Goal: Information Seeking & Learning: Check status

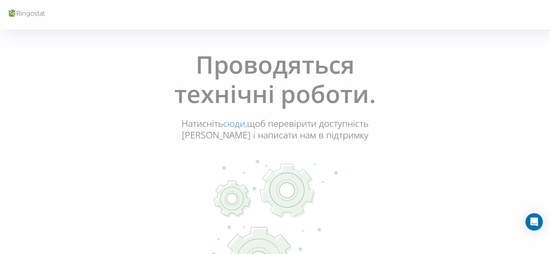
click at [420, 47] on div "Проводяться технічні роботи. Натисніть сюди, щоб перевірити доступність Ringost…" at bounding box center [275, 179] width 546 height 268
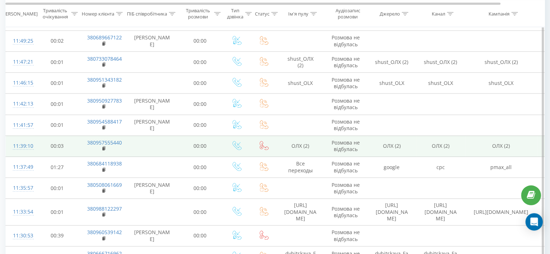
scroll to position [615, 0]
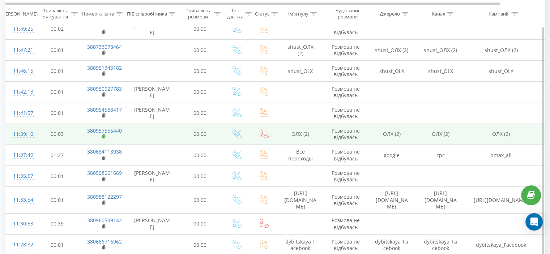
click at [103, 137] on rect at bounding box center [103, 136] width 2 height 3
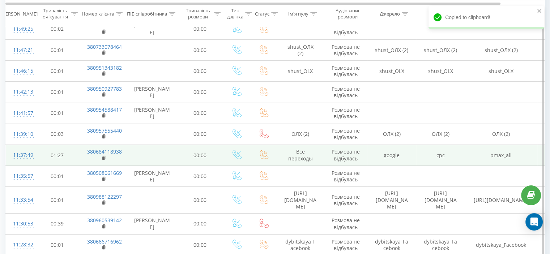
scroll to position [657, 0]
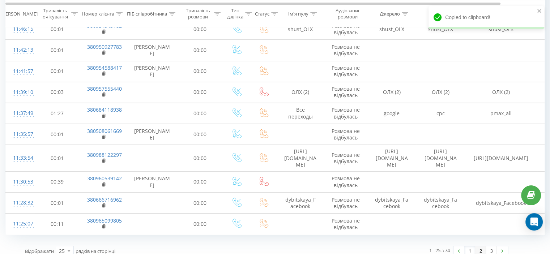
click at [481, 246] on link "2" at bounding box center [480, 251] width 11 height 10
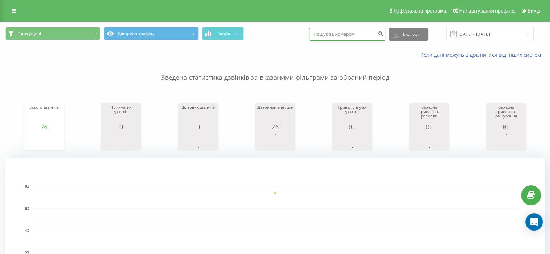
click at [340, 28] on input at bounding box center [347, 34] width 77 height 13
paste input "380933097017"
type input "380933097017"
click at [340, 32] on input "380933097017" at bounding box center [347, 34] width 77 height 13
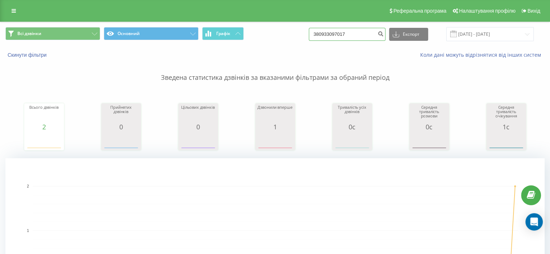
paste input "81083565"
type input "380981083565"
click at [394, 32] on div "380981083565 Експорт .csv .xls .xlsx 19.06.2025 - 19.09.2025" at bounding box center [421, 34] width 225 height 14
click at [384, 33] on icon "submit" at bounding box center [381, 33] width 6 height 4
click at [328, 33] on input "380981083565" at bounding box center [347, 34] width 77 height 13
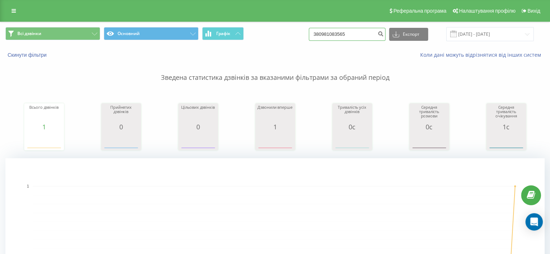
click at [328, 33] on input "380981083565" at bounding box center [347, 34] width 77 height 13
paste input "51343182"
type input "380951343182"
click at [362, 29] on input "380951343182" at bounding box center [347, 34] width 77 height 13
click at [359, 35] on input "380951343182" at bounding box center [347, 34] width 77 height 13
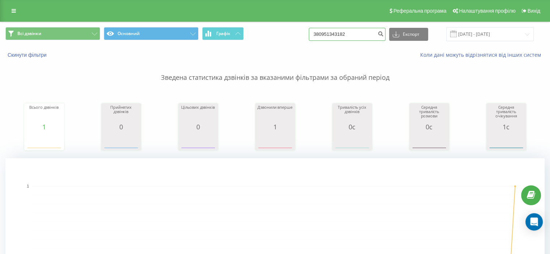
click at [358, 36] on input "380951343182" at bounding box center [347, 34] width 77 height 13
paste input "7551775"
type input "380975517752"
click at [392, 32] on div "380975517752 Експорт .csv .xls .xlsx 19.06.2025 - 19.09.2025" at bounding box center [421, 34] width 225 height 14
click at [384, 33] on icon "submit" at bounding box center [381, 33] width 6 height 4
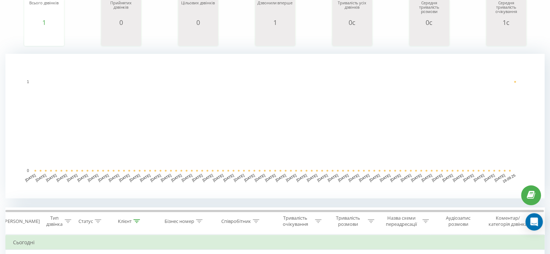
scroll to position [253, 0]
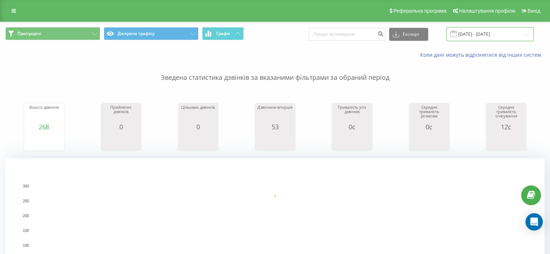
click at [501, 34] on input "[DATE] - [DATE]" at bounding box center [490, 34] width 88 height 14
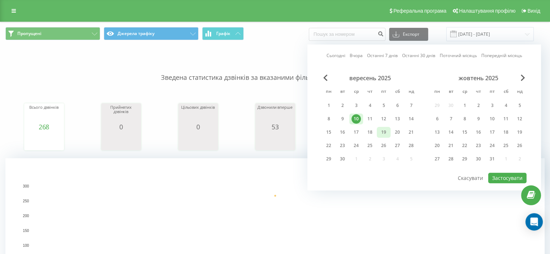
click at [386, 132] on div "19" at bounding box center [383, 132] width 9 height 9
click at [516, 177] on button "Застосувати" at bounding box center [507, 178] width 38 height 10
type input "[DATE] - [DATE]"
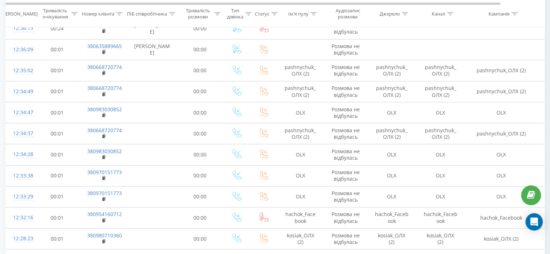
scroll to position [615, 0]
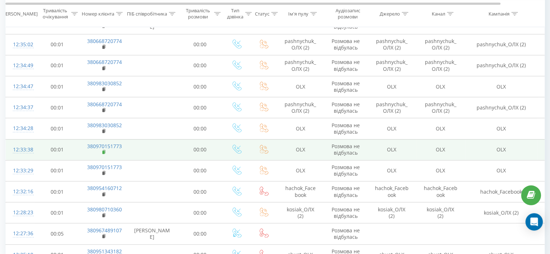
click at [103, 149] on span at bounding box center [104, 152] width 4 height 7
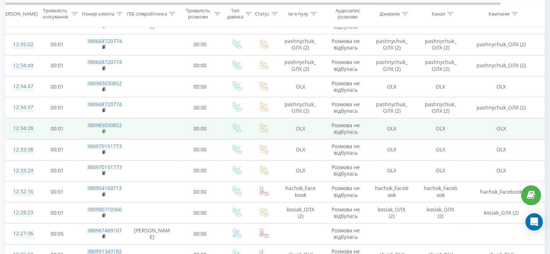
click at [106, 130] on icon at bounding box center [104, 131] width 4 height 5
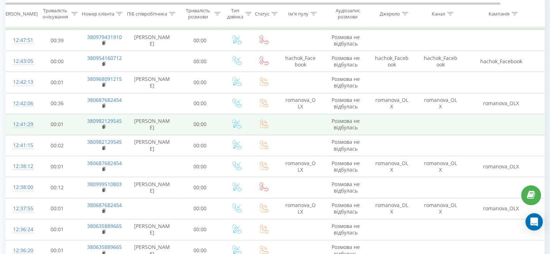
scroll to position [289, 0]
